Goal: Information Seeking & Learning: Find specific fact

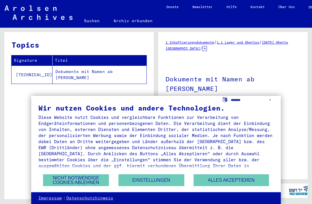
click at [246, 180] on button "Alles akzeptieren" at bounding box center [230, 180] width 75 height 12
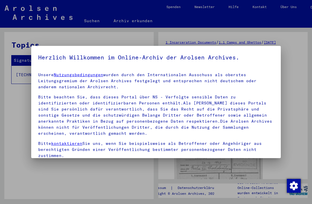
click at [298, 104] on div at bounding box center [156, 102] width 312 height 204
click at [297, 109] on div at bounding box center [156, 102] width 312 height 204
click at [298, 61] on div at bounding box center [156, 102] width 312 height 204
click at [296, 130] on div at bounding box center [156, 102] width 312 height 204
click at [25, 119] on div at bounding box center [156, 102] width 312 height 204
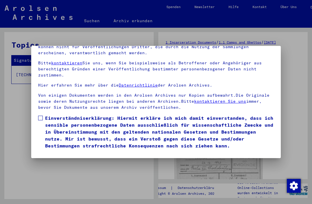
scroll to position [61, 0]
click at [44, 115] on label "Einverständniserklärung: Hiermit erkläre ich mich damit einverstanden, dass ich…" at bounding box center [156, 132] width 236 height 35
click at [67, 152] on button "Ich stimme zu" at bounding box center [60, 157] width 44 height 11
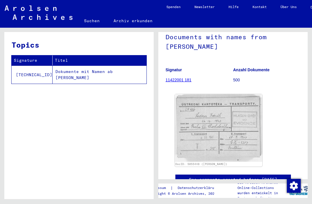
scroll to position [41, 0]
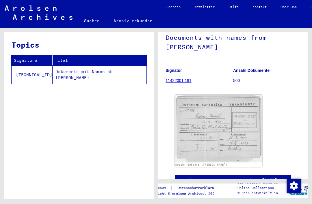
click at [128, 74] on td "Dokumente mit Namen ab [PERSON_NAME]" at bounding box center [100, 75] width 94 height 18
click at [118, 72] on td "Dokumente mit Namen ab [PERSON_NAME]" at bounding box center [100, 75] width 94 height 18
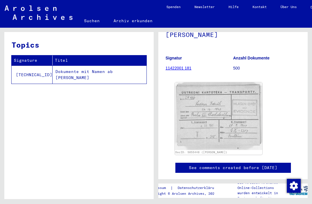
scroll to position [54, 0]
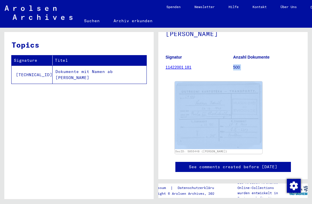
click at [288, 109] on div "DocID: 5055448 ([PERSON_NAME])" at bounding box center [232, 117] width 121 height 77
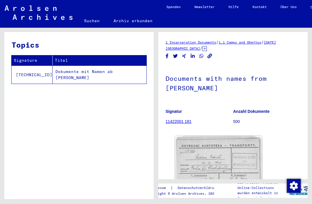
scroll to position [0, 0]
